Goal: Find contact information: Find contact information

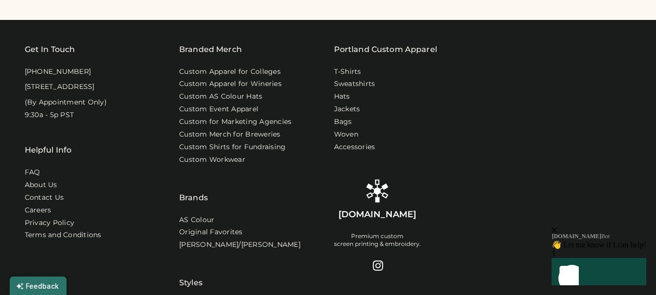
scroll to position [615, 0]
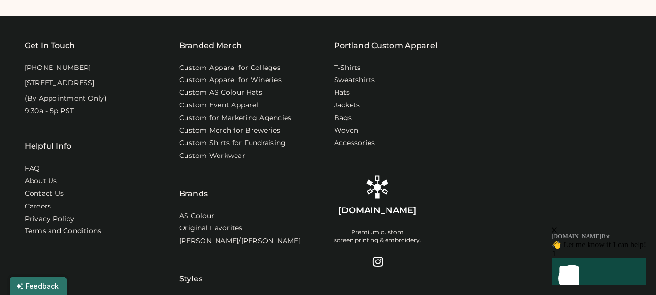
drag, startPoint x: 659, startPoint y: 50, endPoint x: 109, endPoint y: 43, distance: 550.0
click at [53, 199] on link "Contact Us" at bounding box center [45, 194] width 40 height 10
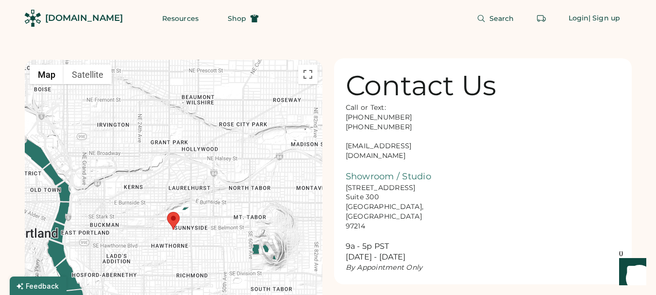
click at [346, 147] on div "Call or Text: [PHONE_NUMBER] [PHONE_NUMBER] [EMAIL_ADDRESS][DOMAIN_NAME] Showro…" at bounding box center [394, 187] width 97 height 169
drag, startPoint x: 345, startPoint y: 146, endPoint x: 435, endPoint y: 148, distance: 90.3
click at [435, 148] on div "Call or Text: [PHONE_NUMBER] [PHONE_NUMBER] [EMAIL_ADDRESS][DOMAIN_NAME] Showro…" at bounding box center [394, 187] width 97 height 169
copy div "[EMAIL_ADDRESS][DOMAIN_NAME]"
